Goal: Complete application form: Complete application form

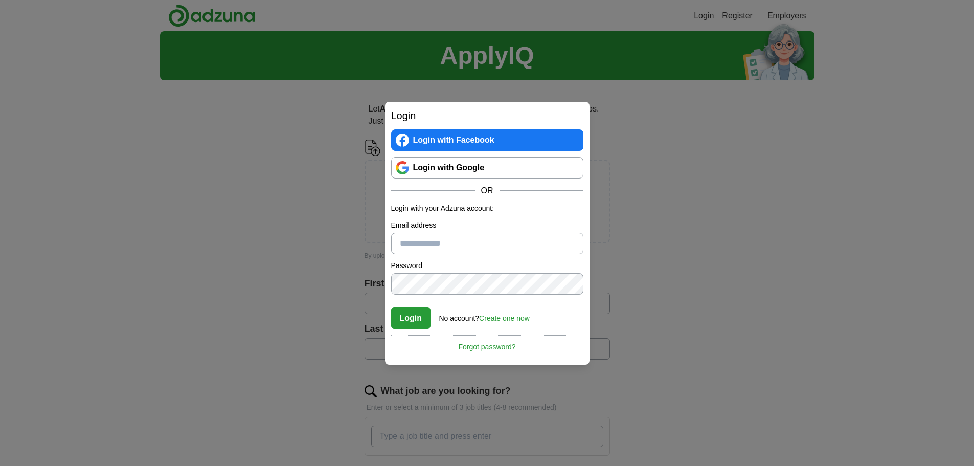
click at [467, 168] on link "Login with Google" at bounding box center [487, 167] width 192 height 21
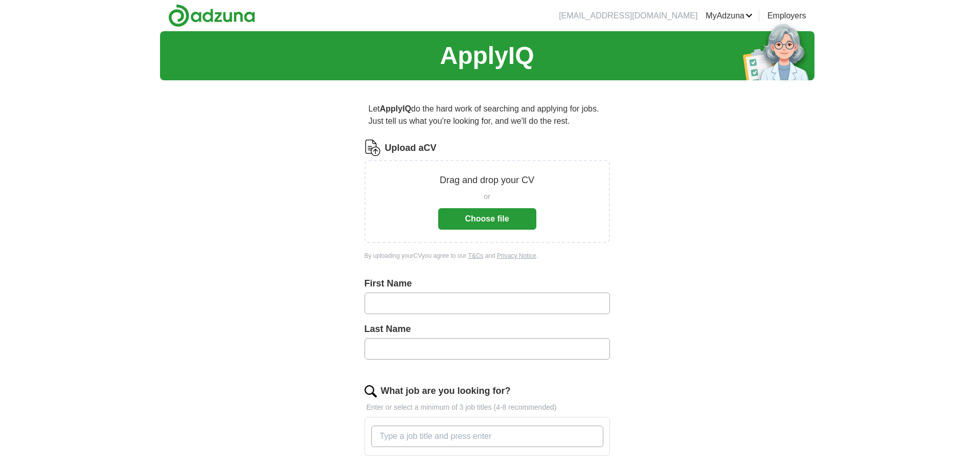
click at [488, 219] on button "Choose file" at bounding box center [487, 218] width 98 height 21
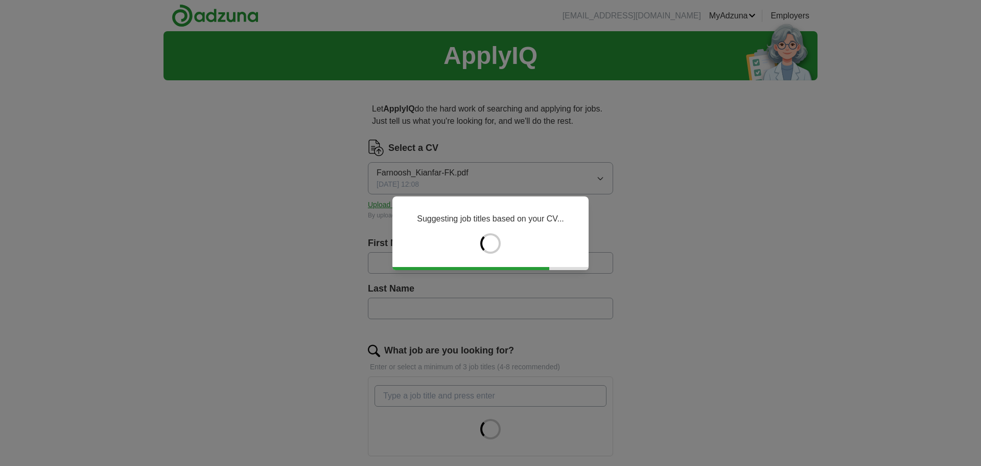
type input "********"
type input "*******"
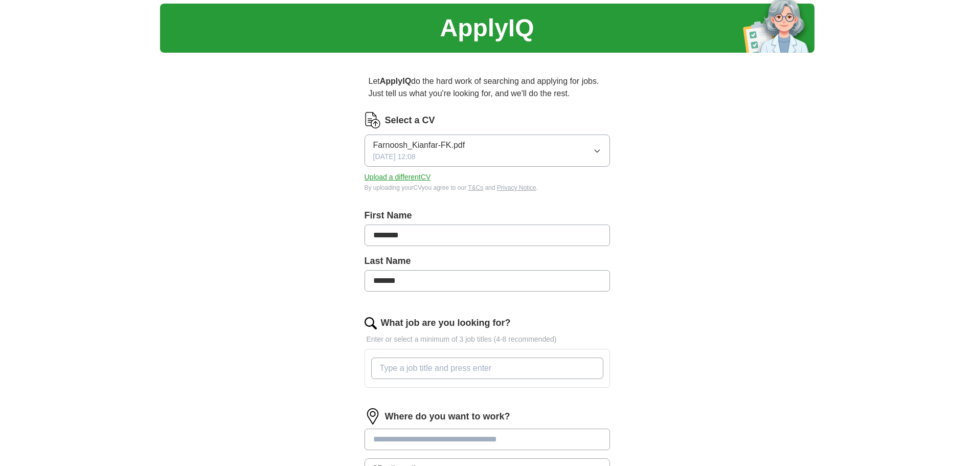
scroll to position [51, 0]
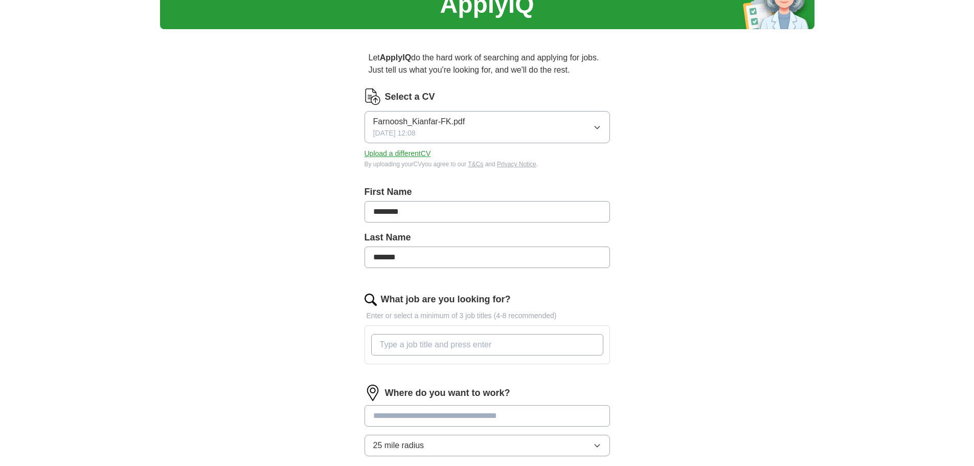
click at [449, 350] on input "What job are you looking for?" at bounding box center [487, 344] width 232 height 21
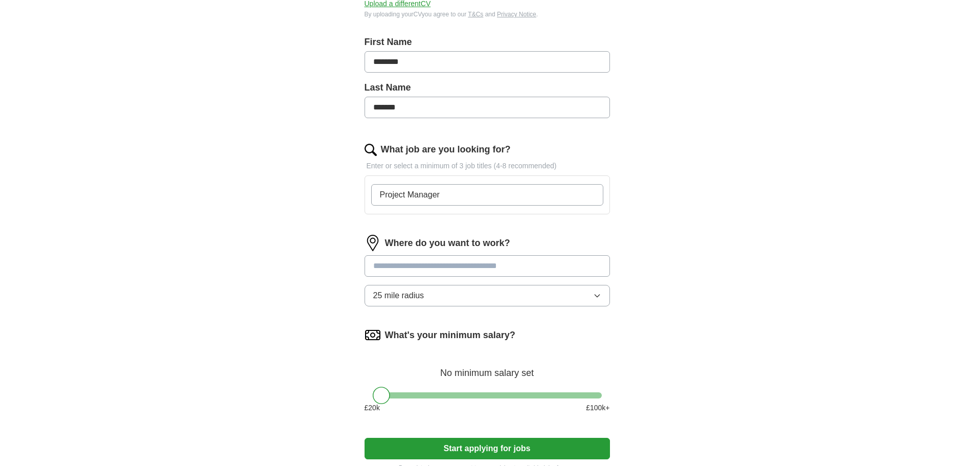
scroll to position [204, 0]
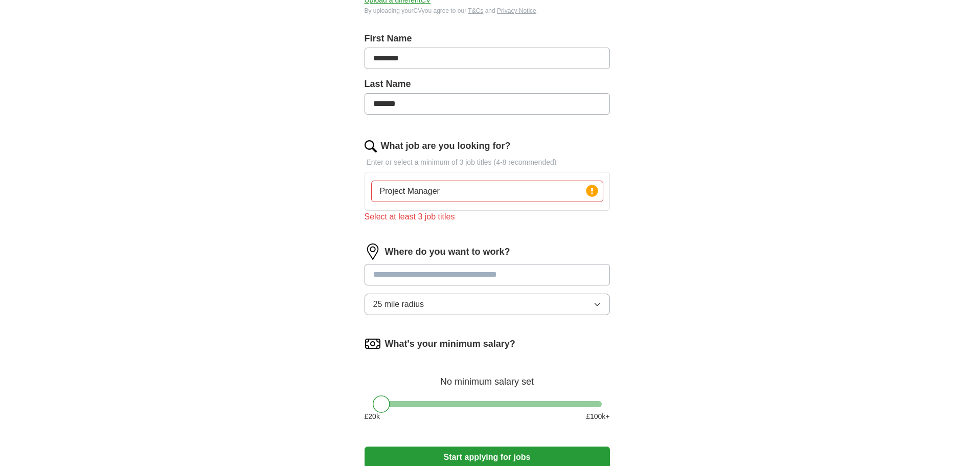
click at [461, 264] on input at bounding box center [486, 274] width 245 height 21
click at [513, 231] on div "What job are you looking for? Enter or select a minimum of 3 job titles (4-8 re…" at bounding box center [486, 185] width 245 height 92
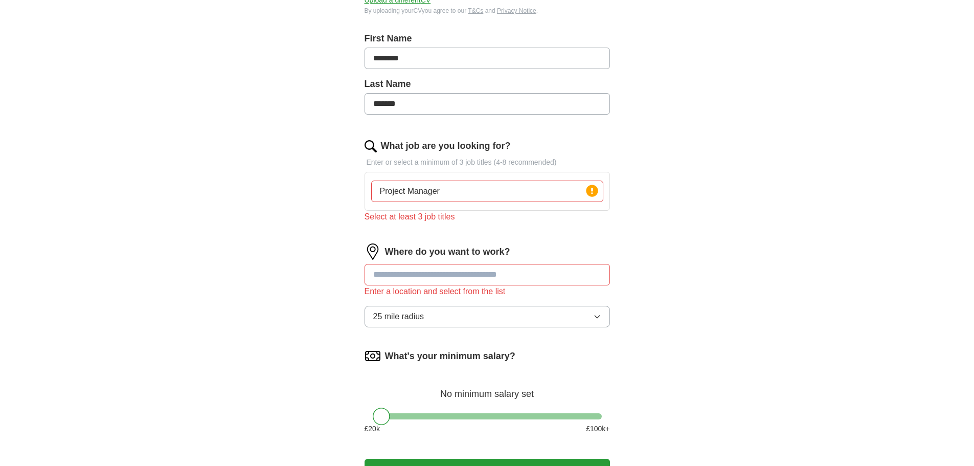
click at [434, 193] on input "Project Manager" at bounding box center [487, 190] width 232 height 21
click at [456, 191] on input "Project Manager" at bounding box center [487, 190] width 232 height 21
drag, startPoint x: 547, startPoint y: 238, endPoint x: 533, endPoint y: 252, distance: 20.3
click at [541, 243] on form "Select a CV Farnoosh_Kianfar-FK.pdf [DATE] 12:08 Upload a different CV By uploa…" at bounding box center [486, 214] width 245 height 558
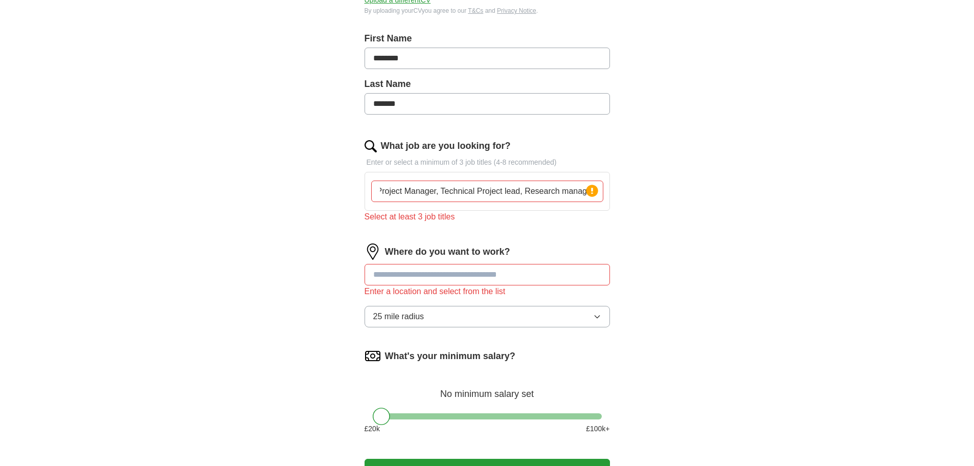
scroll to position [0, 0]
click at [595, 195] on circle at bounding box center [592, 191] width 12 height 12
click at [595, 188] on circle at bounding box center [592, 191] width 12 height 12
click at [458, 205] on div "Project Manager, Technical Project lead, Research manager Press return to add t…" at bounding box center [487, 191] width 236 height 30
click at [405, 195] on input "Project Manager, Technical Project lead, Research manager" at bounding box center [487, 190] width 232 height 21
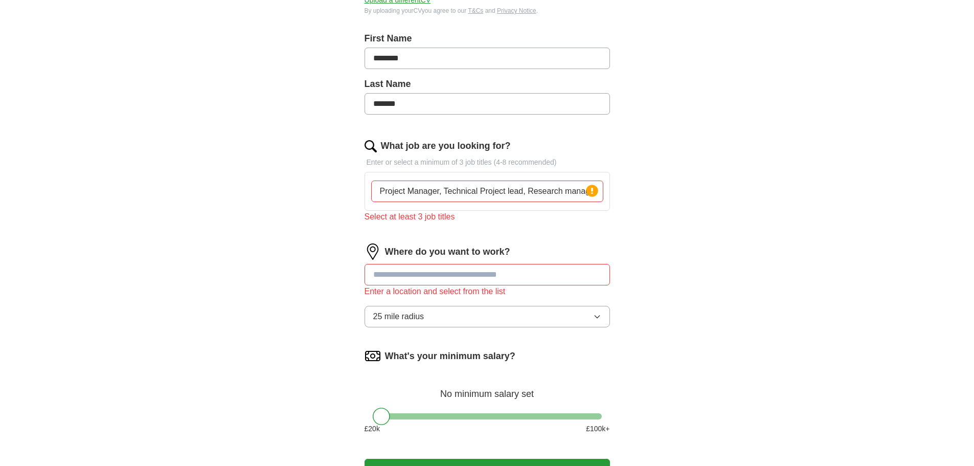
click at [446, 190] on input "Project Manager, Technical Project lead, Research manager" at bounding box center [487, 190] width 232 height 21
drag, startPoint x: 444, startPoint y: 190, endPoint x: 614, endPoint y: 204, distance: 171.3
click at [614, 204] on div "Let ApplyIQ do the hard work of searching and applying for jobs. Just tell us w…" at bounding box center [487, 196] width 327 height 624
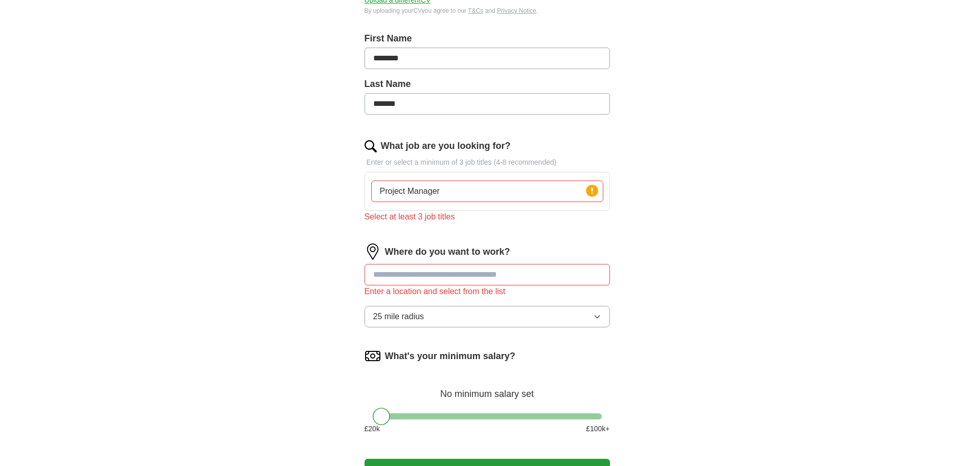
type input "Project Manager"
click at [416, 282] on input at bounding box center [486, 274] width 245 height 21
type input "*****"
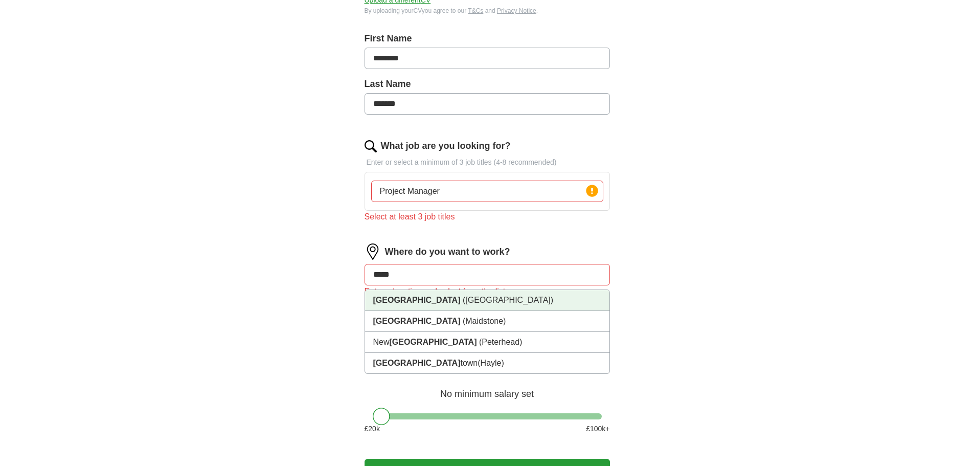
click at [463, 298] on span "([GEOGRAPHIC_DATA])" at bounding box center [508, 299] width 90 height 9
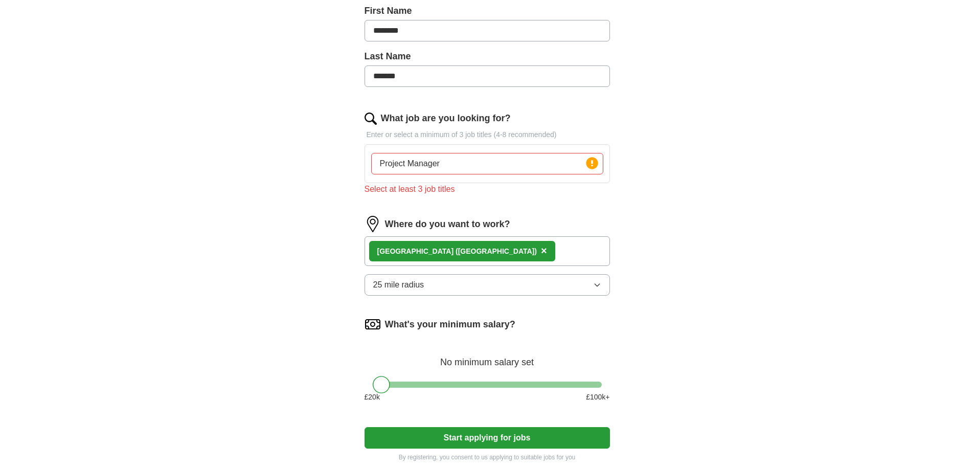
scroll to position [256, 0]
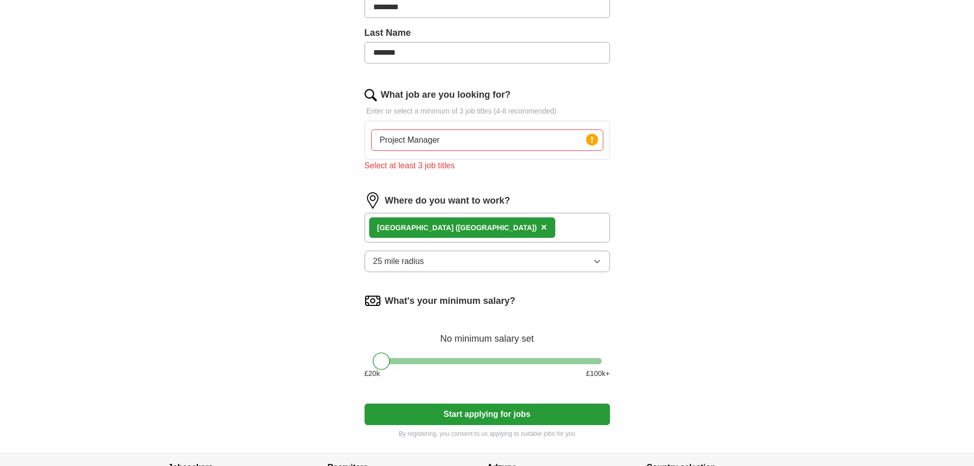
click at [486, 251] on button "25 mile radius" at bounding box center [486, 260] width 245 height 21
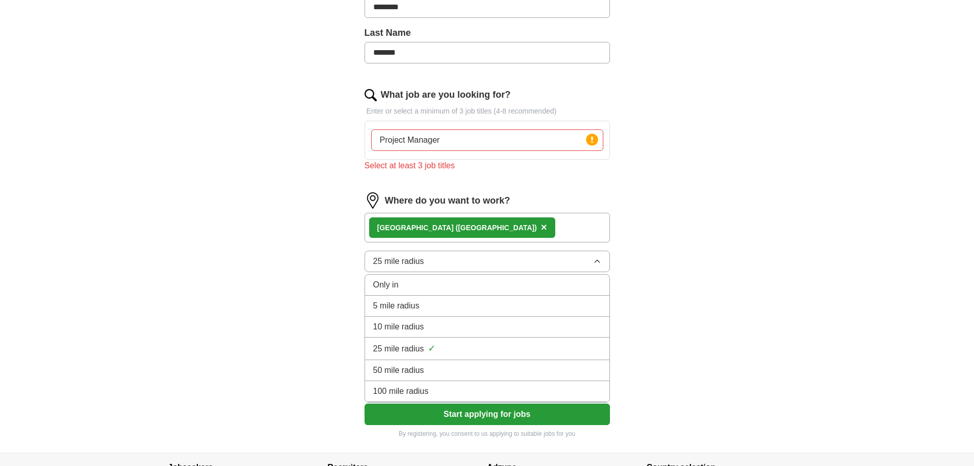
click at [403, 342] on span "25 mile radius" at bounding box center [398, 348] width 51 height 12
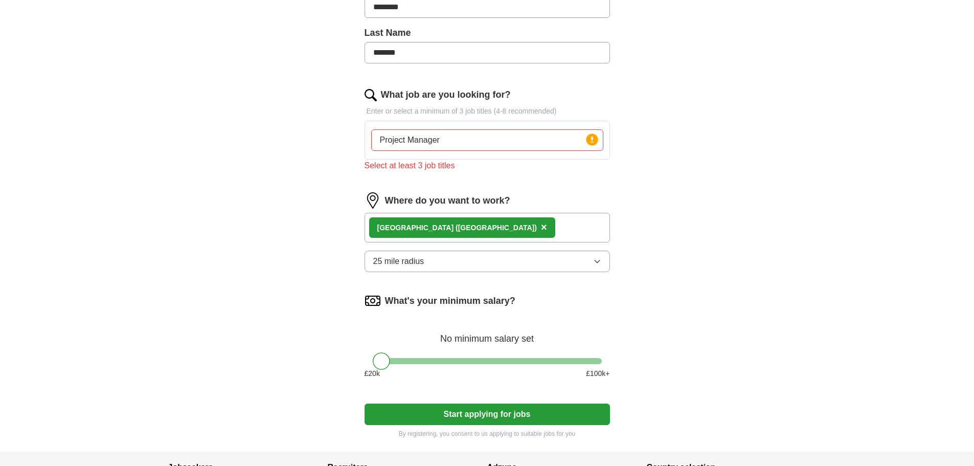
click at [737, 327] on div "ApplyIQ Let ApplyIQ do the hard work of searching and applying for jobs. Just t…" at bounding box center [487, 114] width 654 height 677
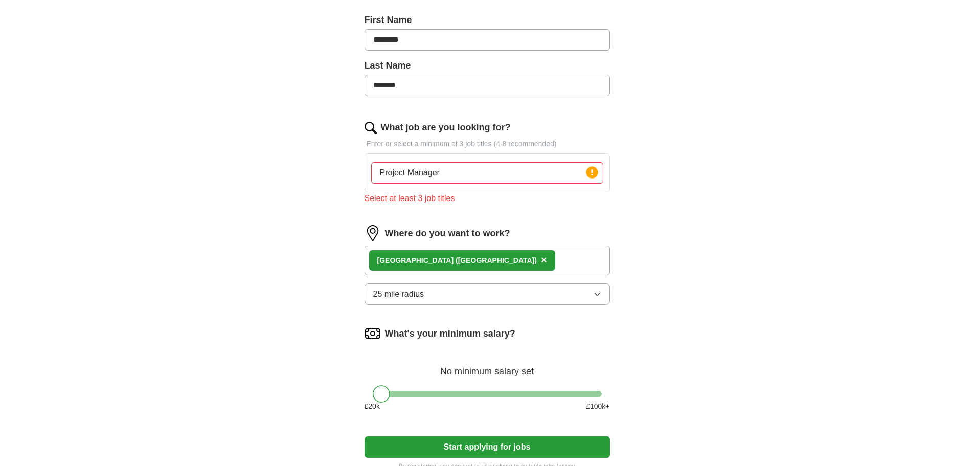
scroll to position [204, 0]
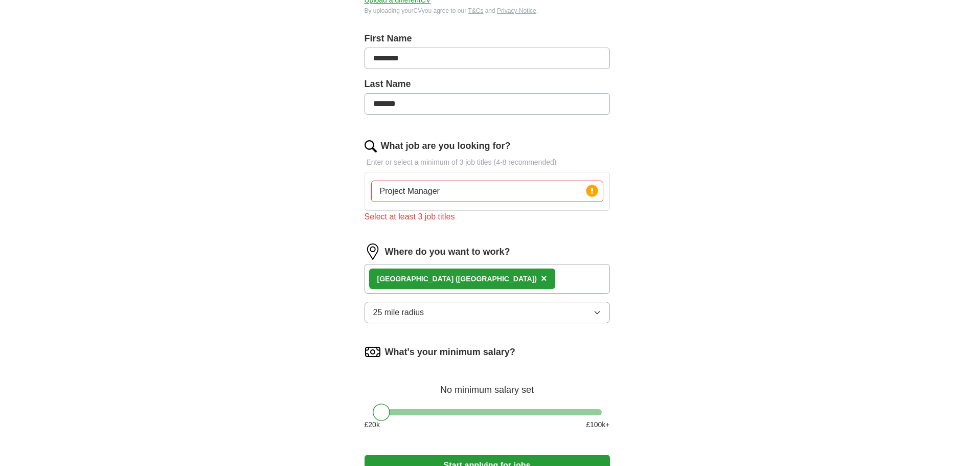
click at [445, 190] on input "Project Manager" at bounding box center [487, 190] width 232 height 21
click at [592, 192] on circle at bounding box center [592, 191] width 12 height 12
click at [454, 192] on input "Project Manager" at bounding box center [487, 190] width 232 height 21
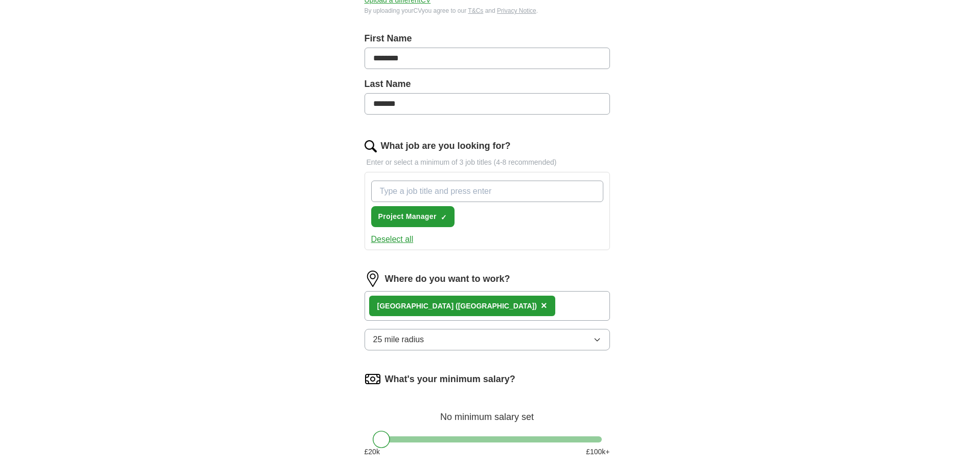
click at [395, 185] on input "What job are you looking for?" at bounding box center [487, 190] width 232 height 21
paste input "Technical Project lead, Research manager"
drag, startPoint x: 544, startPoint y: 191, endPoint x: 459, endPoint y: 193, distance: 84.9
click at [459, 193] on input "Technical Project lead, Research manager" at bounding box center [487, 190] width 232 height 21
type input "Technical Project lead"
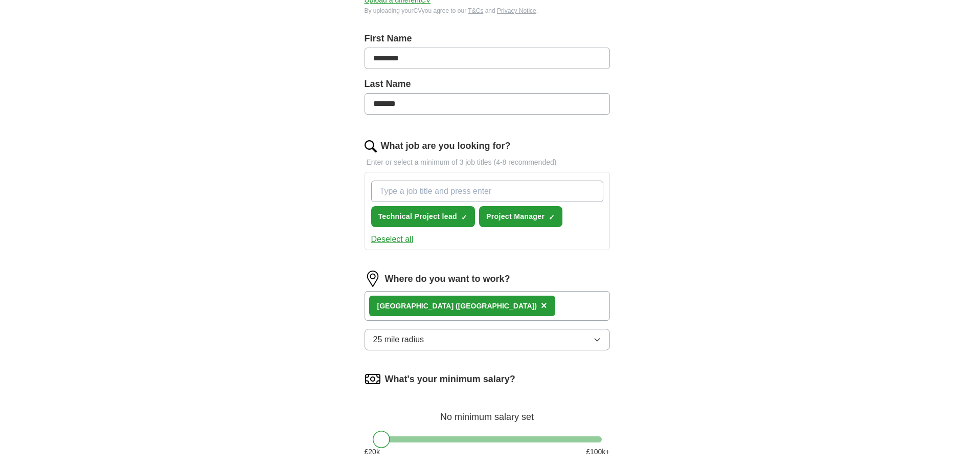
click at [386, 192] on input "What job are you looking for?" at bounding box center [487, 190] width 232 height 21
paste input ", Research manager"
click at [383, 190] on input ", Research manager" at bounding box center [487, 190] width 232 height 21
type input "Development and Research manager"
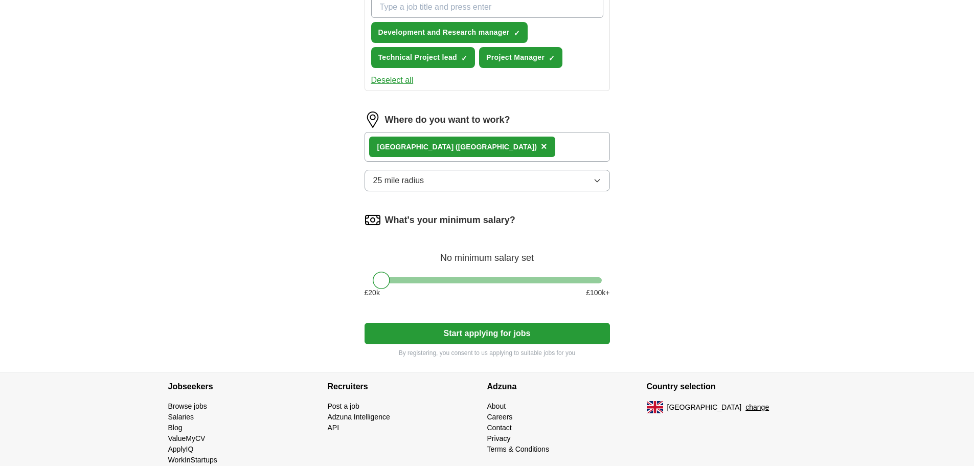
scroll to position [408, 0]
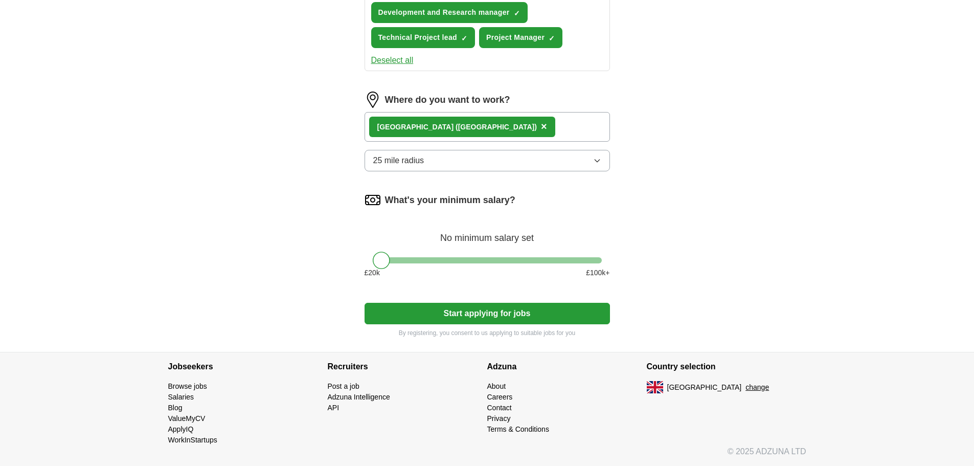
click at [449, 314] on button "Start applying for jobs" at bounding box center [486, 313] width 245 height 21
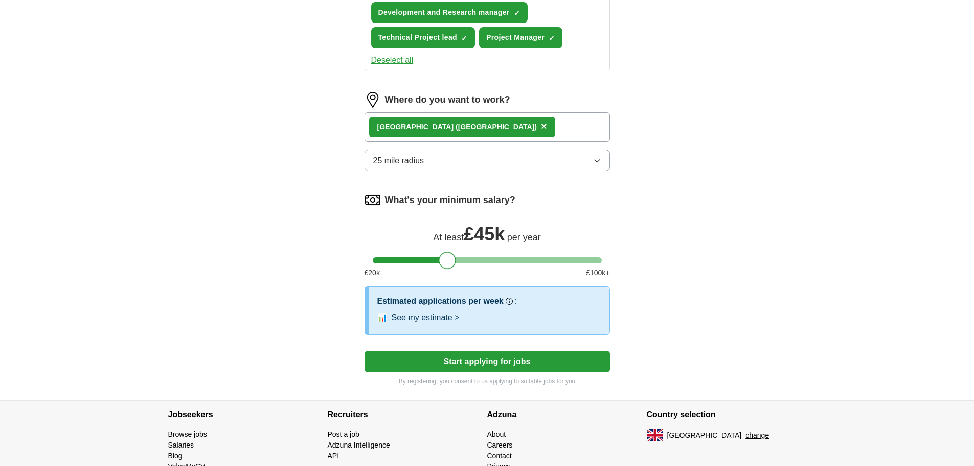
drag, startPoint x: 385, startPoint y: 262, endPoint x: 452, endPoint y: 263, distance: 67.0
click at [452, 263] on div at bounding box center [447, 259] width 17 height 17
click at [679, 277] on div "ApplyIQ Let ApplyIQ do the hard work of searching and applying for jobs. Just t…" at bounding box center [487, 11] width 654 height 777
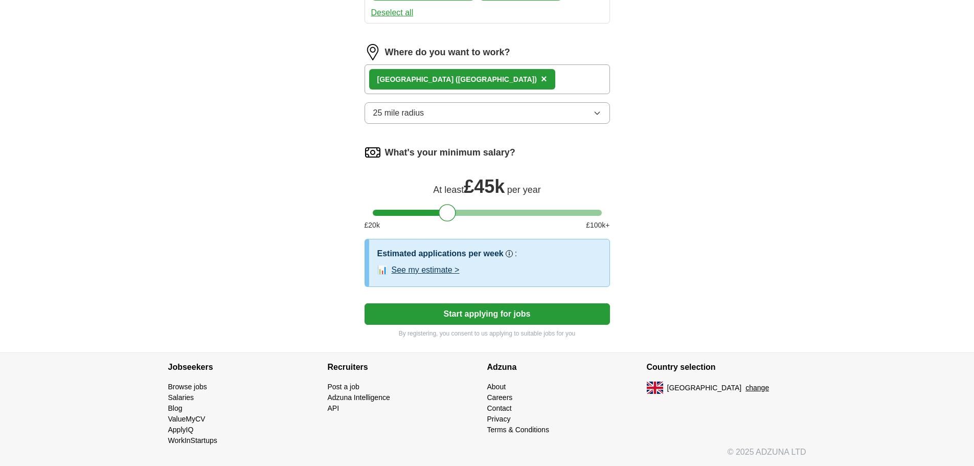
scroll to position [456, 0]
click at [446, 313] on button "Start applying for jobs" at bounding box center [486, 313] width 245 height 21
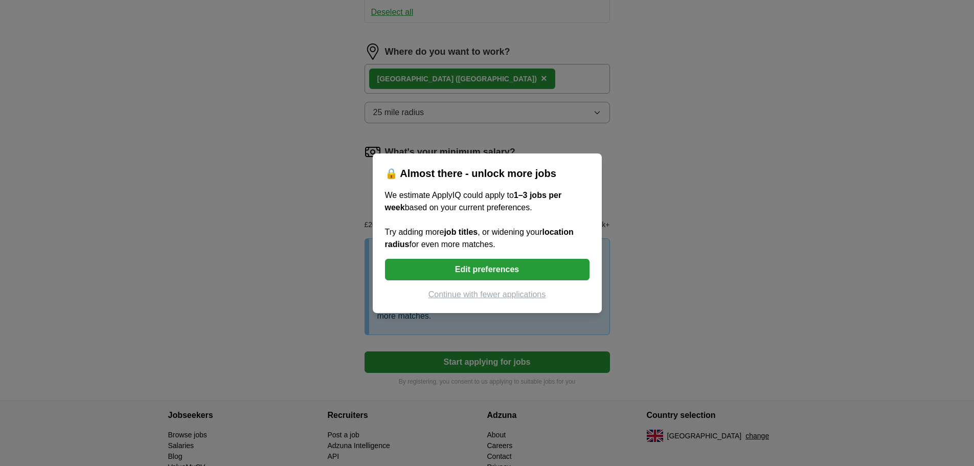
click at [472, 291] on button "Continue with fewer applications" at bounding box center [487, 294] width 204 height 12
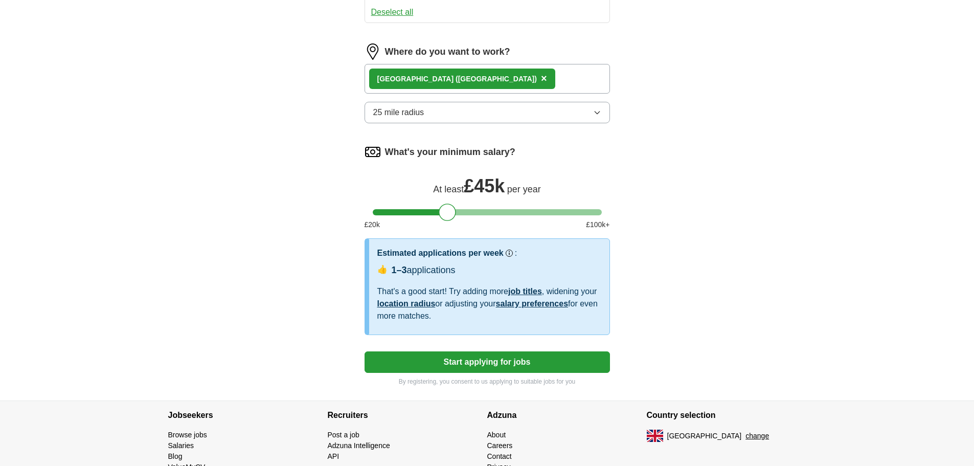
select select "**"
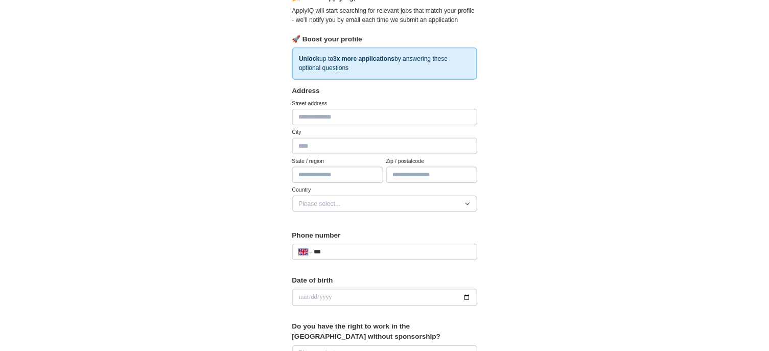
scroll to position [204, 0]
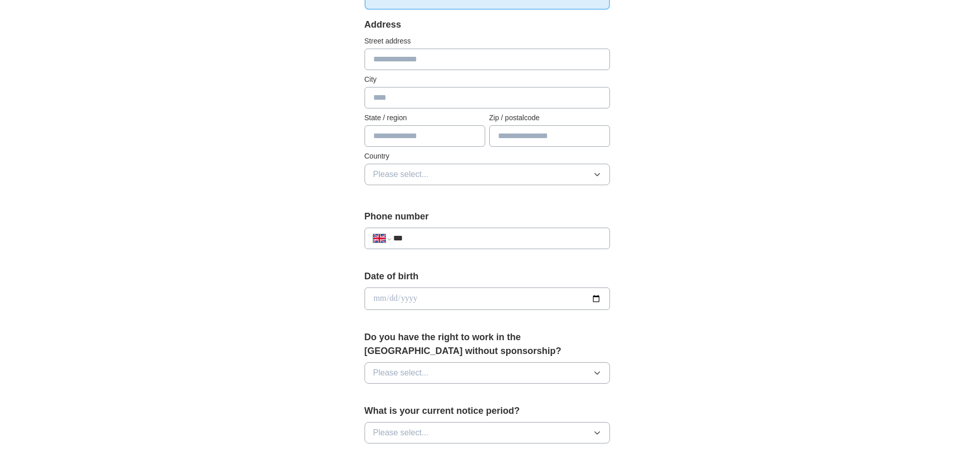
click at [421, 298] on input "date" at bounding box center [486, 298] width 245 height 22
type input "**********"
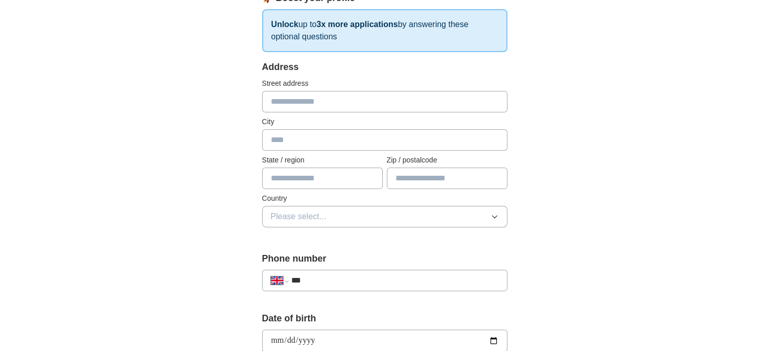
scroll to position [102, 0]
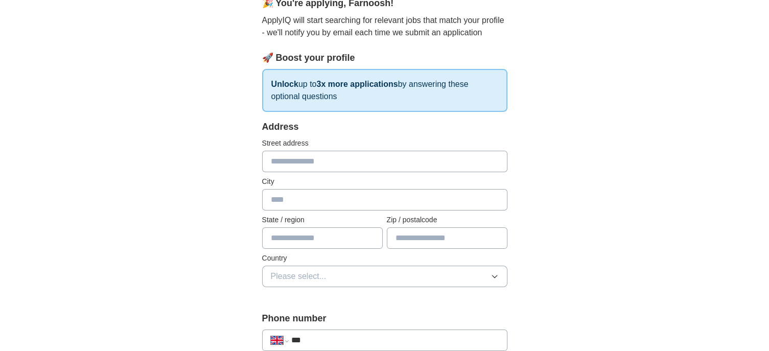
click at [287, 162] on input "text" at bounding box center [384, 161] width 245 height 21
type input "**********"
type input "*********"
type input "**********"
type input "*******"
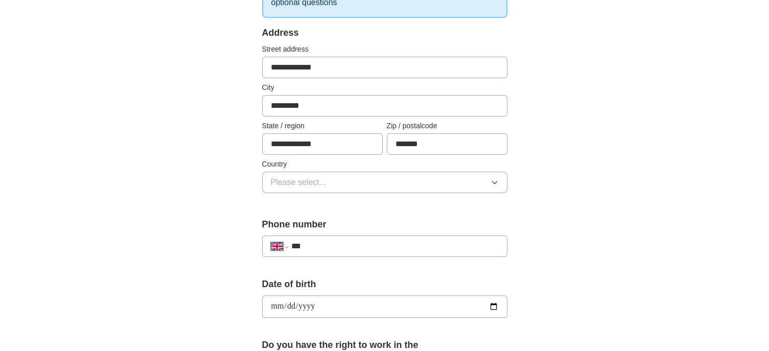
scroll to position [307, 0]
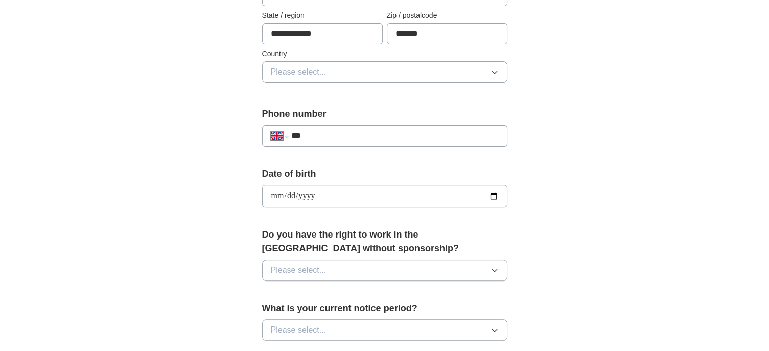
click at [296, 71] on span "Please select..." at bounding box center [299, 72] width 56 height 12
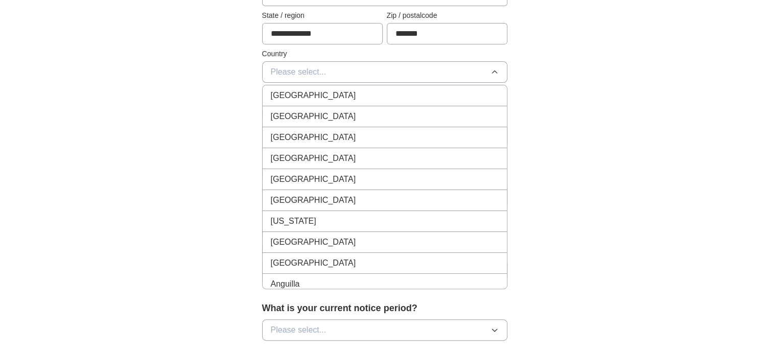
click at [301, 94] on span "[GEOGRAPHIC_DATA]" at bounding box center [313, 95] width 85 height 12
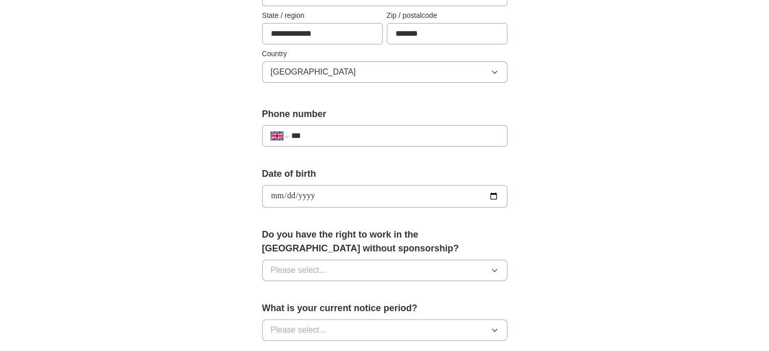
click at [626, 163] on div "**********" at bounding box center [385, 183] width 654 height 917
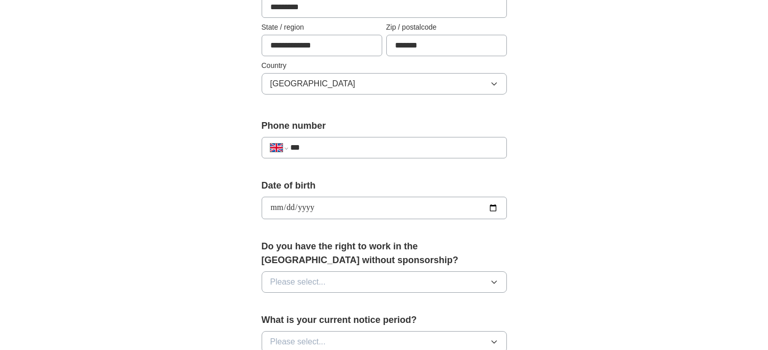
scroll to position [358, 0]
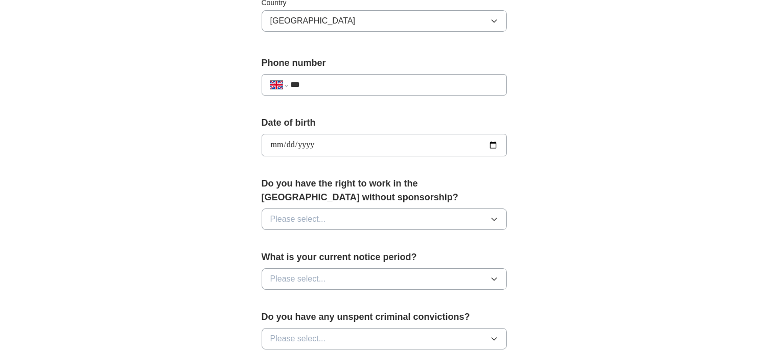
click at [331, 217] on button "Please select..." at bounding box center [384, 219] width 245 height 21
click at [318, 242] on div "Yes" at bounding box center [384, 243] width 228 height 12
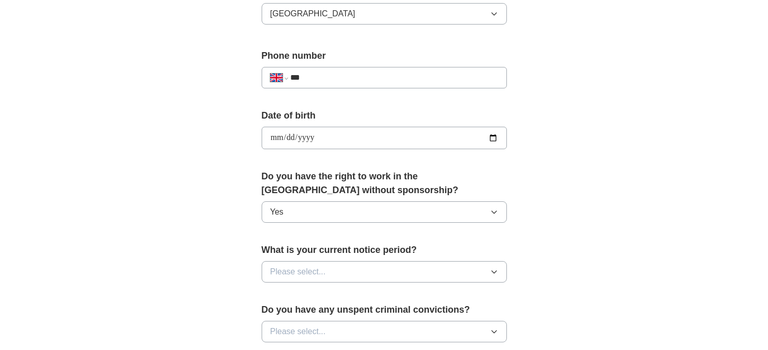
scroll to position [460, 0]
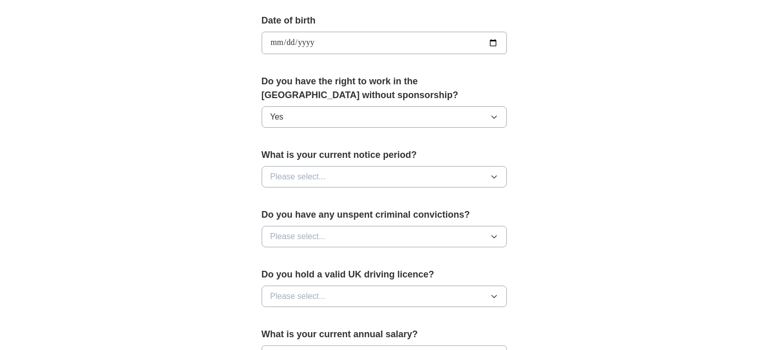
click at [329, 178] on button "Please select..." at bounding box center [384, 176] width 245 height 21
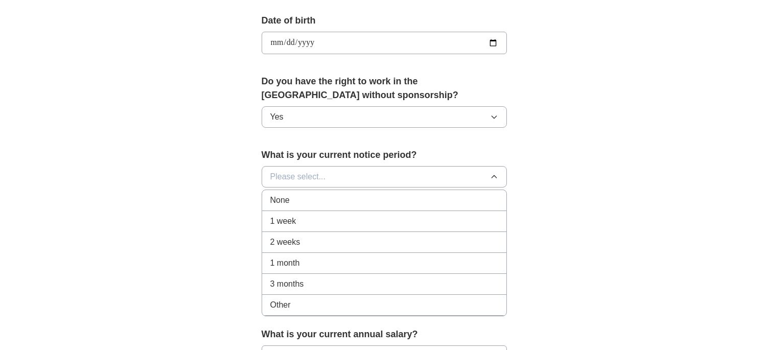
click at [303, 246] on div "2 weeks" at bounding box center [384, 242] width 228 height 12
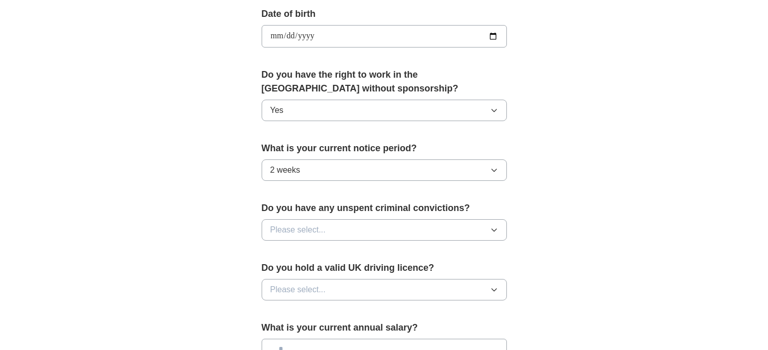
scroll to position [562, 0]
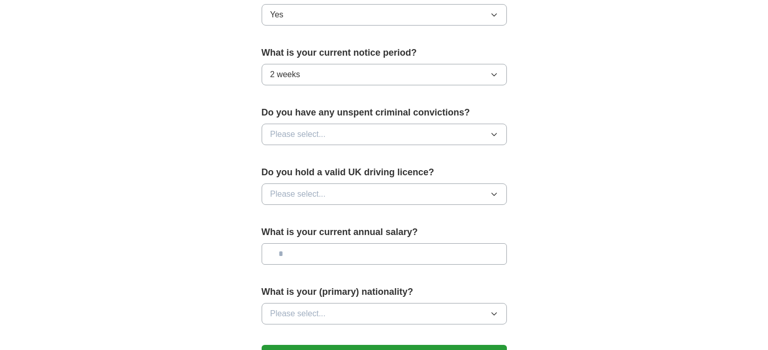
click at [316, 193] on span "Please select..." at bounding box center [298, 194] width 56 height 12
click at [289, 217] on div "Yes" at bounding box center [384, 218] width 228 height 12
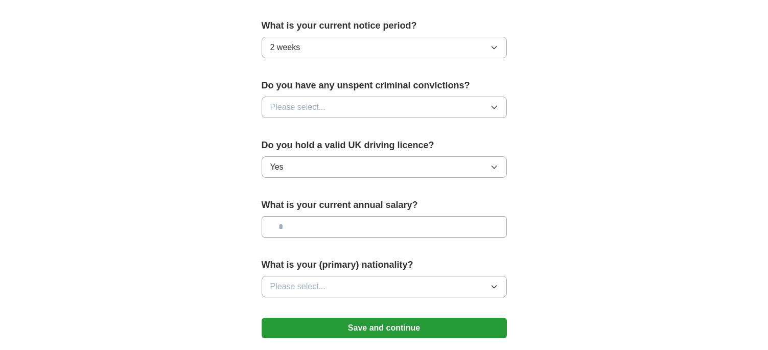
scroll to position [613, 0]
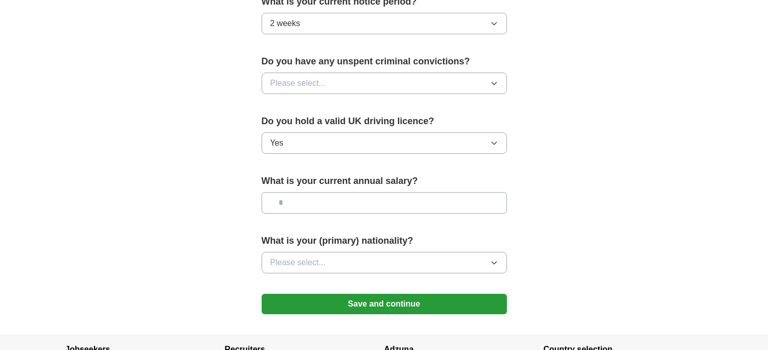
click at [328, 203] on input "text" at bounding box center [384, 202] width 245 height 21
type input "*******"
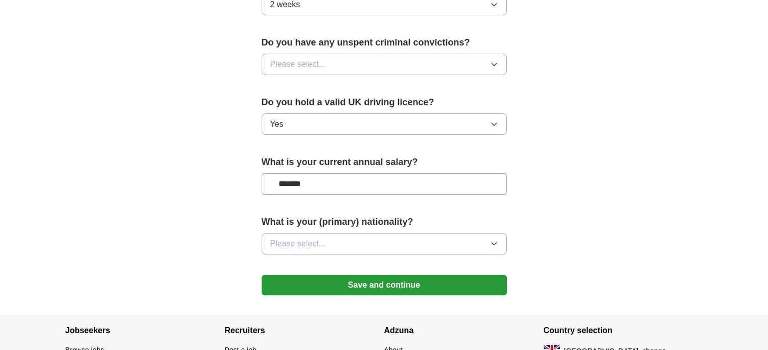
scroll to position [664, 0]
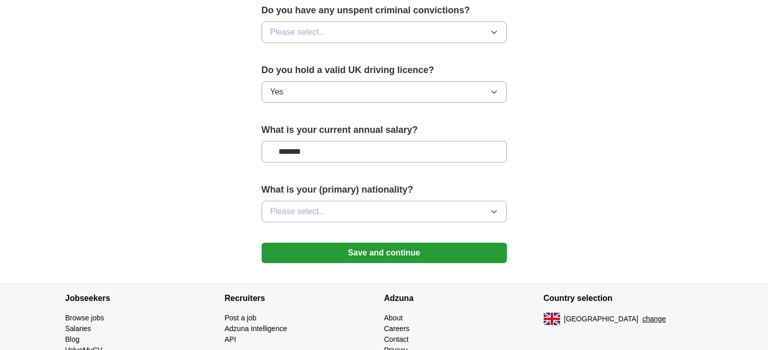
click at [337, 209] on button "Please select..." at bounding box center [384, 211] width 245 height 21
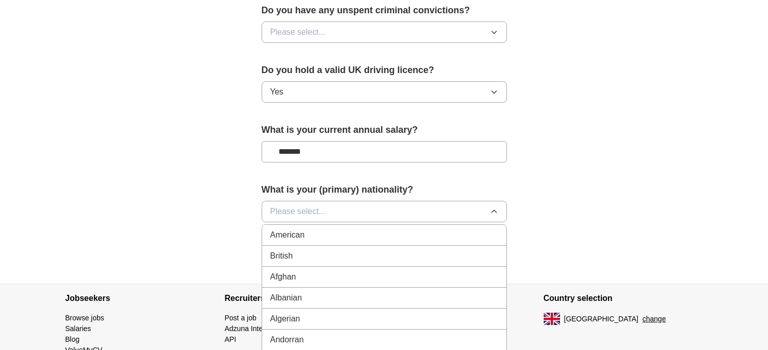
click at [311, 247] on li "British" at bounding box center [384, 256] width 244 height 21
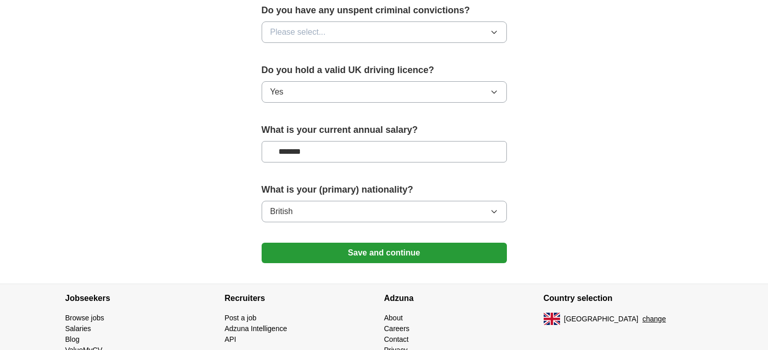
click at [382, 250] on button "Save and continue" at bounding box center [384, 253] width 245 height 20
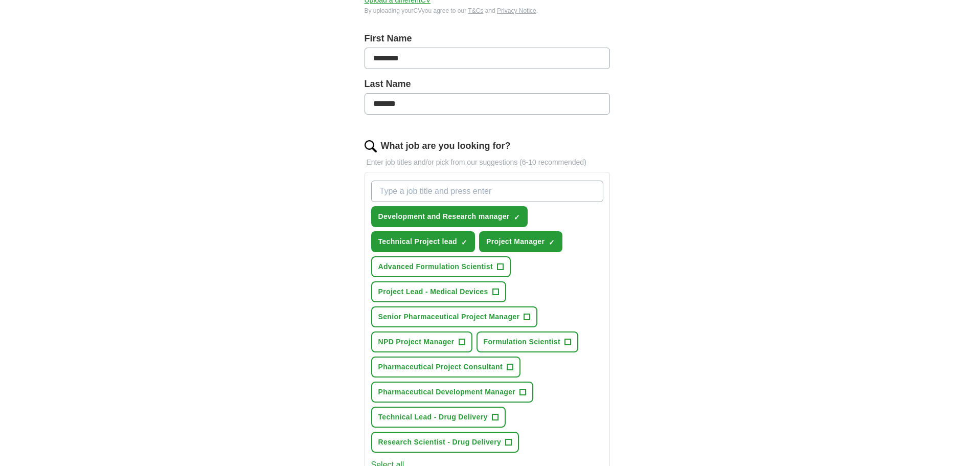
scroll to position [307, 0]
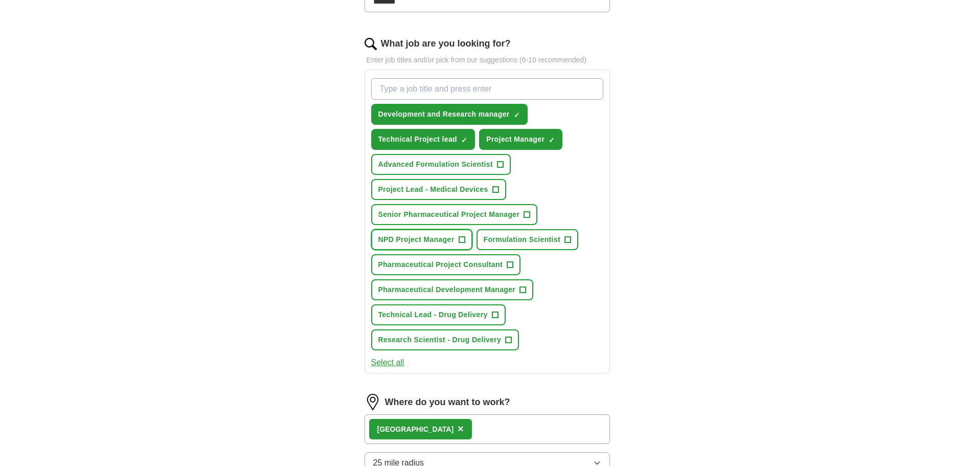
click at [463, 240] on span "+" at bounding box center [461, 240] width 6 height 8
click at [507, 263] on span "+" at bounding box center [510, 265] width 6 height 8
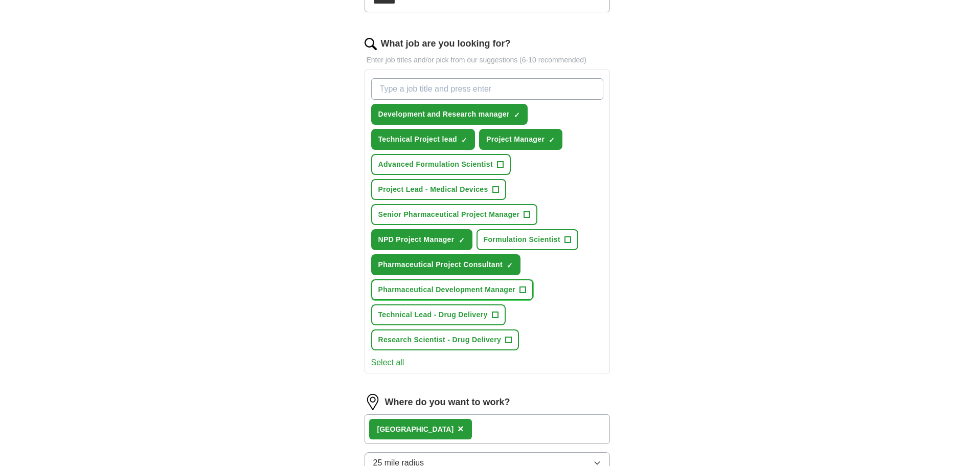
click at [524, 288] on span "+" at bounding box center [523, 290] width 6 height 8
click at [489, 310] on button "Technical Lead - Drug Delivery +" at bounding box center [438, 314] width 134 height 21
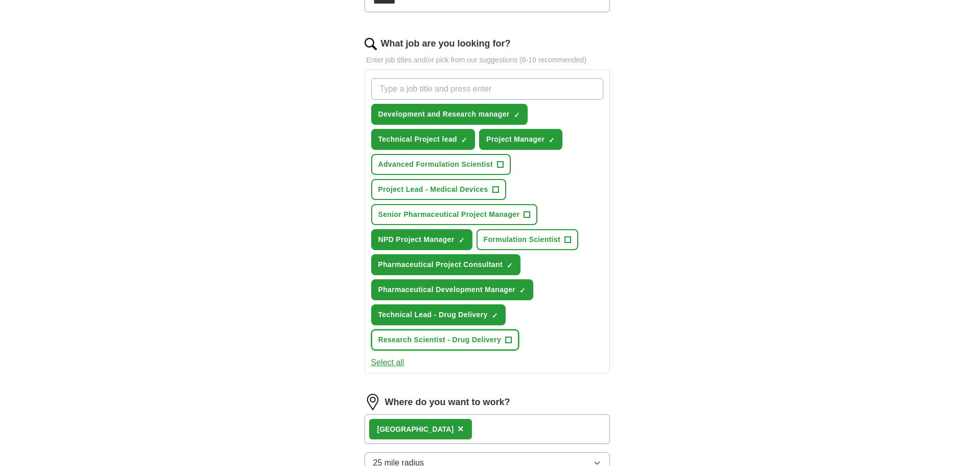
click at [502, 337] on button "Research Scientist - Drug Delivery +" at bounding box center [445, 339] width 148 height 21
click at [497, 163] on span "+" at bounding box center [500, 164] width 6 height 8
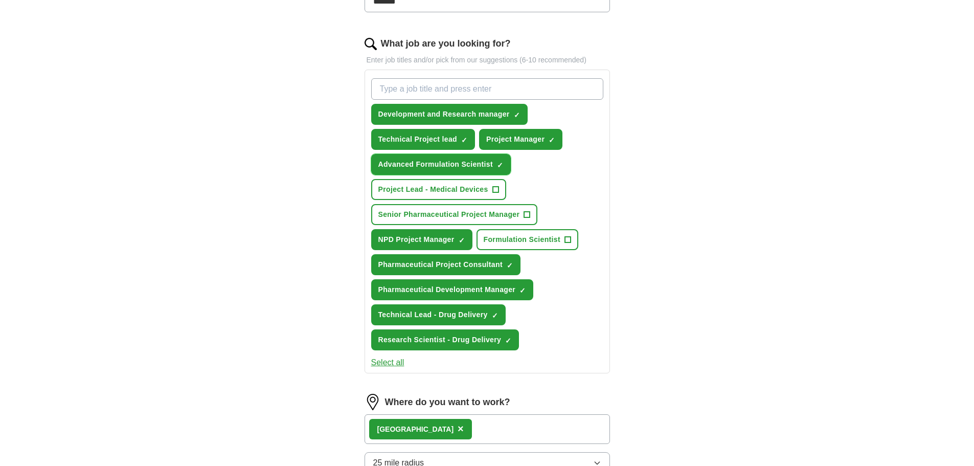
scroll to position [511, 0]
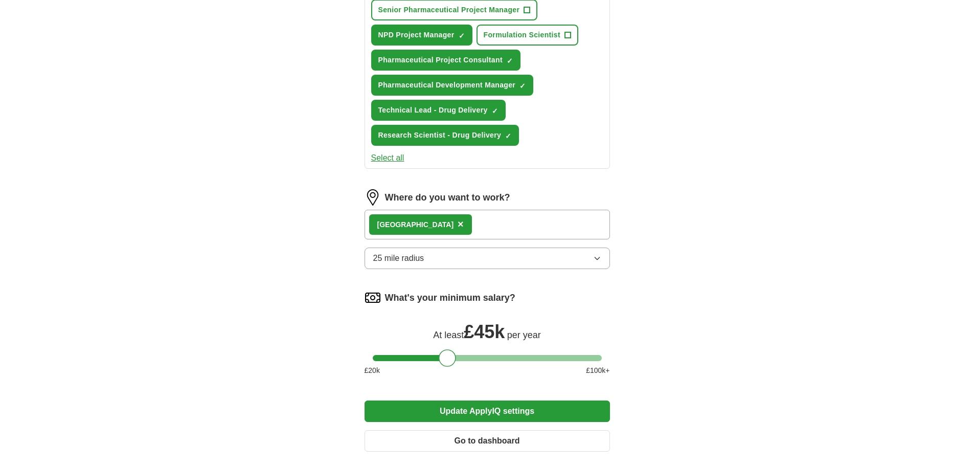
click at [514, 413] on button "Update ApplyIQ settings" at bounding box center [486, 410] width 245 height 21
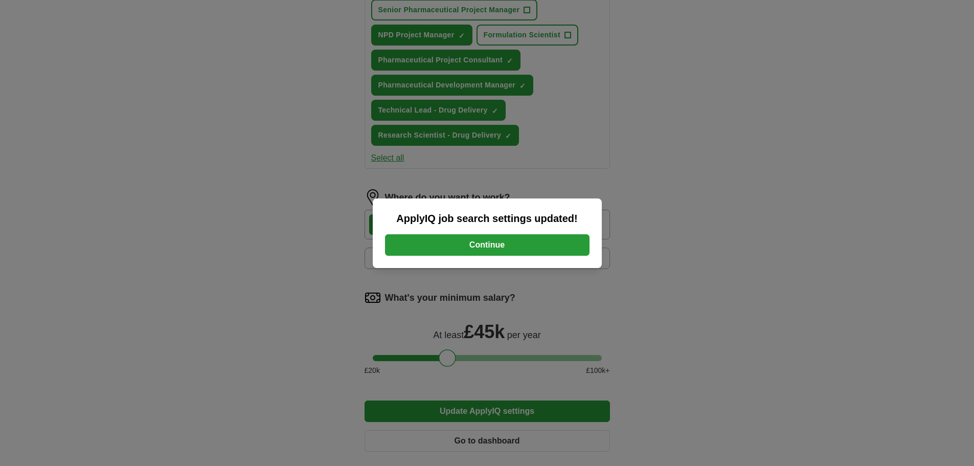
click at [503, 240] on button "Continue" at bounding box center [487, 244] width 204 height 21
